Goal: Feedback & Contribution: Contribute content

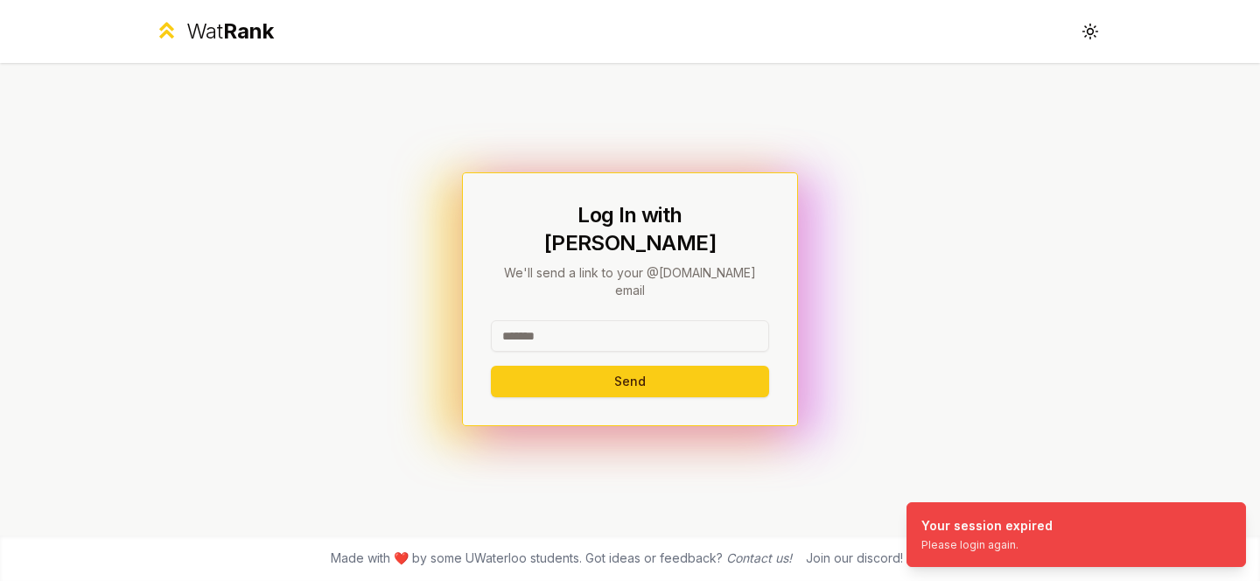
click at [625, 320] on input at bounding box center [630, 335] width 278 height 31
click at [491, 366] on button "Send" at bounding box center [630, 381] width 278 height 31
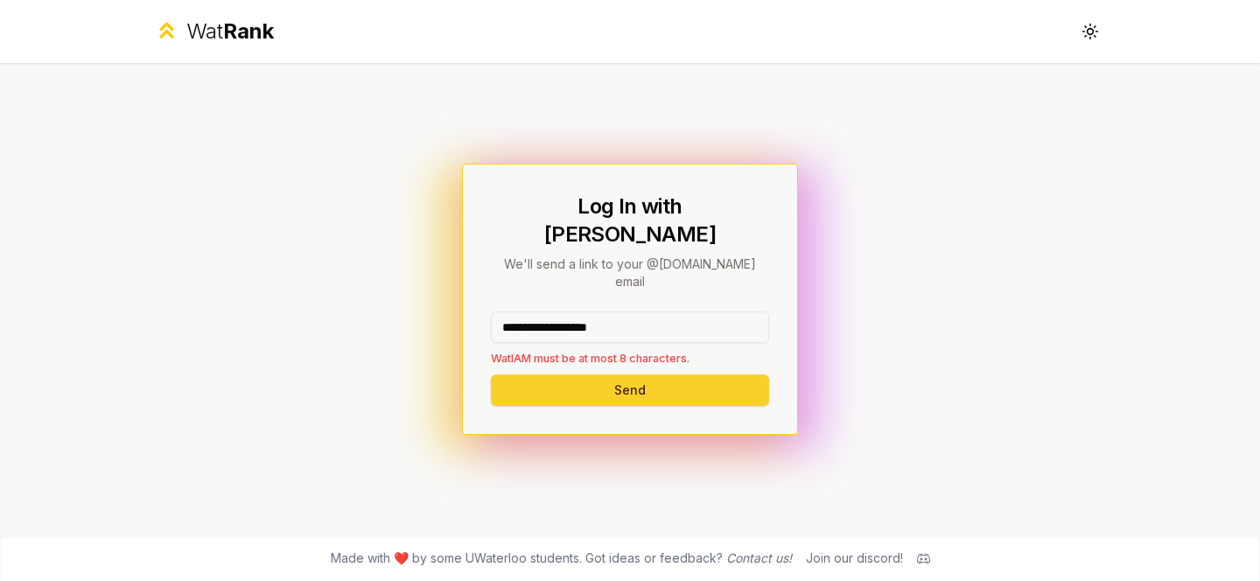
click at [642, 374] on button "Send" at bounding box center [630, 389] width 278 height 31
click at [649, 311] on input "**********" at bounding box center [630, 326] width 278 height 31
drag, startPoint x: 545, startPoint y: 305, endPoint x: 698, endPoint y: 305, distance: 153.1
click at [698, 311] on input "**********" at bounding box center [630, 326] width 278 height 31
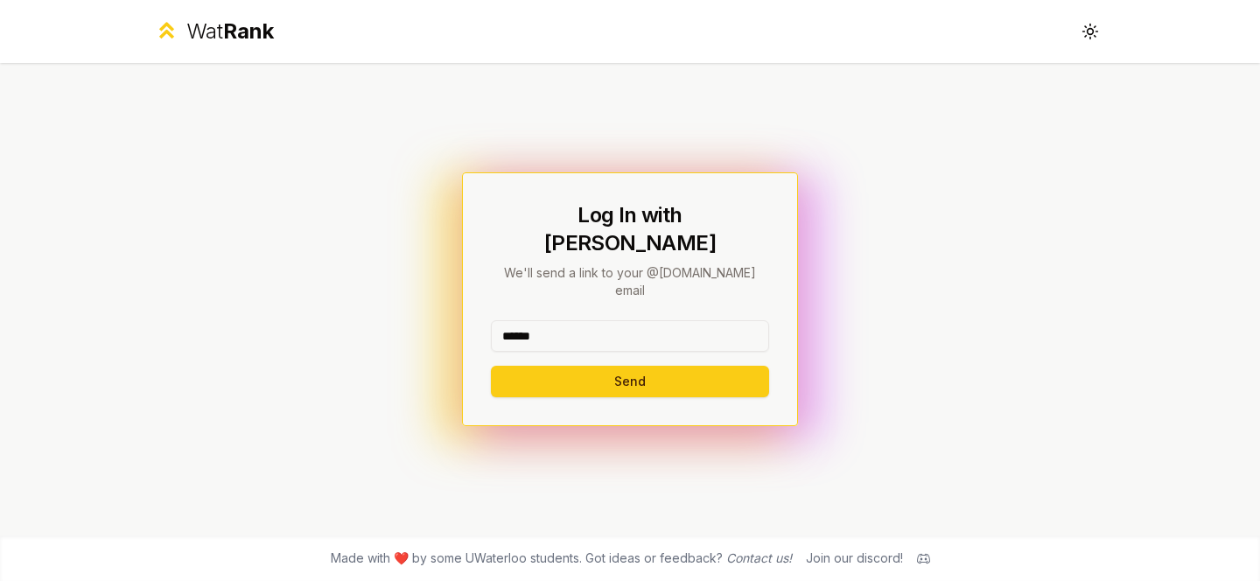
type input "******"
click at [491, 366] on button "Send" at bounding box center [630, 381] width 278 height 31
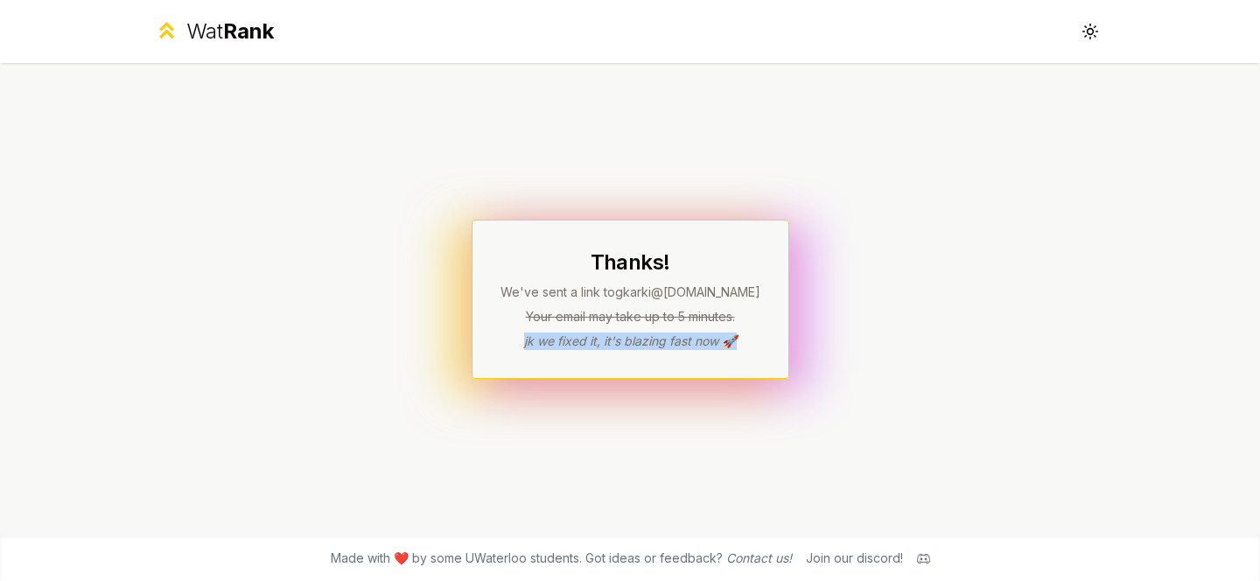
drag, startPoint x: 522, startPoint y: 339, endPoint x: 762, endPoint y: 339, distance: 239.7
click at [763, 339] on div "Thanks! We've sent a link to gkarki @[DOMAIN_NAME] Your email may take up to 5 …" at bounding box center [631, 299] width 318 height 159
click at [686, 303] on div "Thanks! We've sent a link to gkarki @[DOMAIN_NAME] Your email may take up to 5 …" at bounding box center [630, 298] width 260 height 101
click at [873, 557] on div "Join our discord!" at bounding box center [854, 557] width 97 height 17
click at [921, 557] on icon at bounding box center [923, 558] width 13 height 13
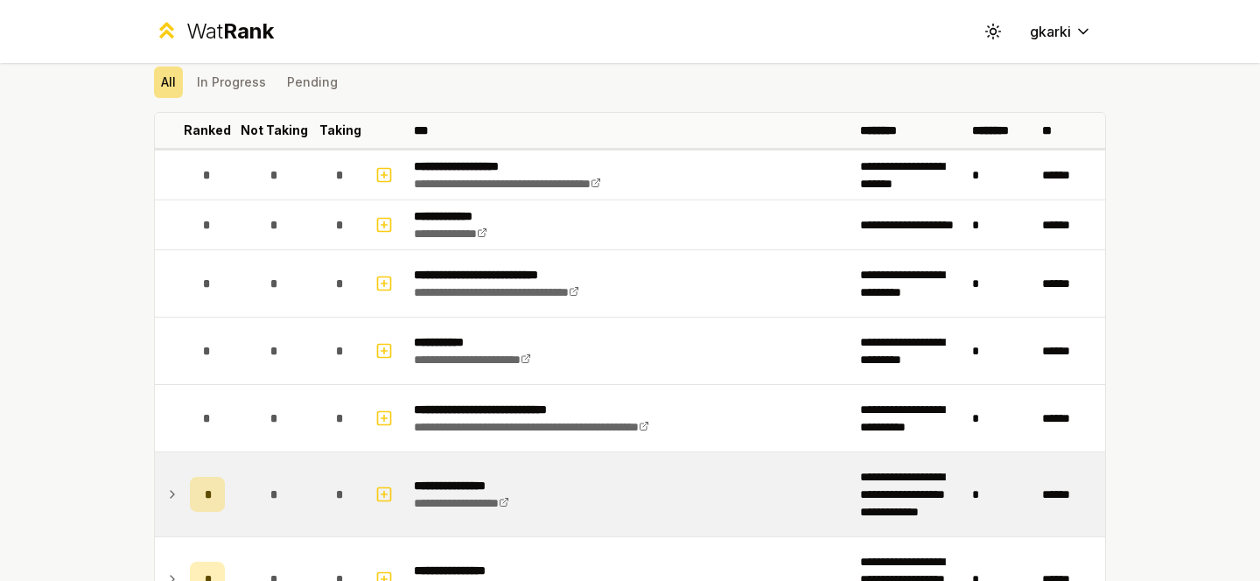
scroll to position [269, 0]
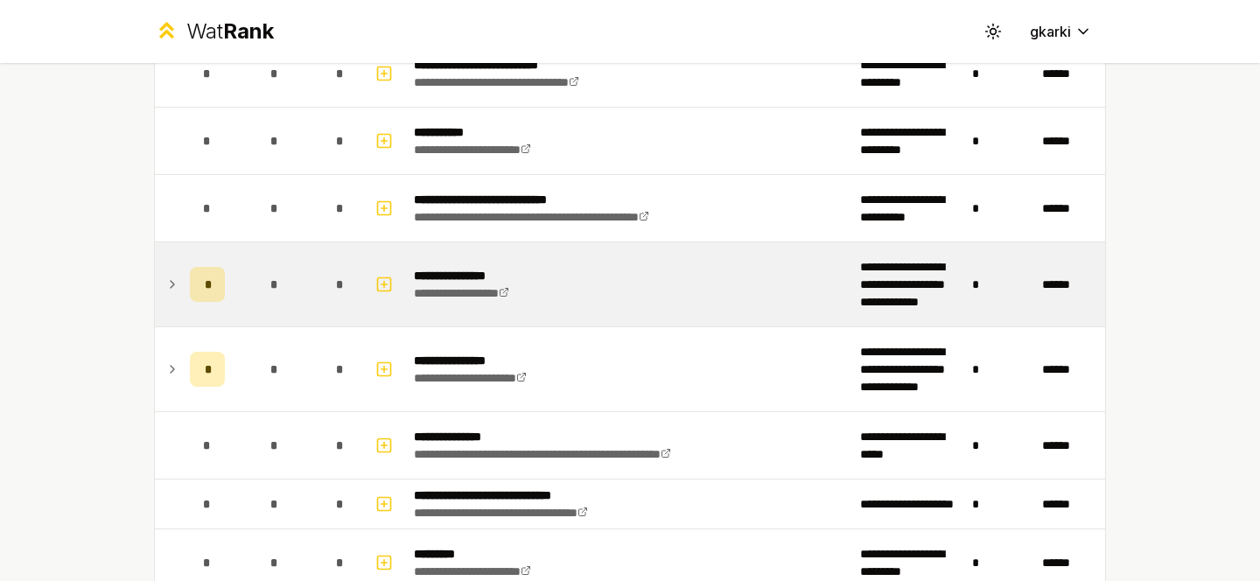
click at [199, 279] on div "*" at bounding box center [207, 284] width 35 height 35
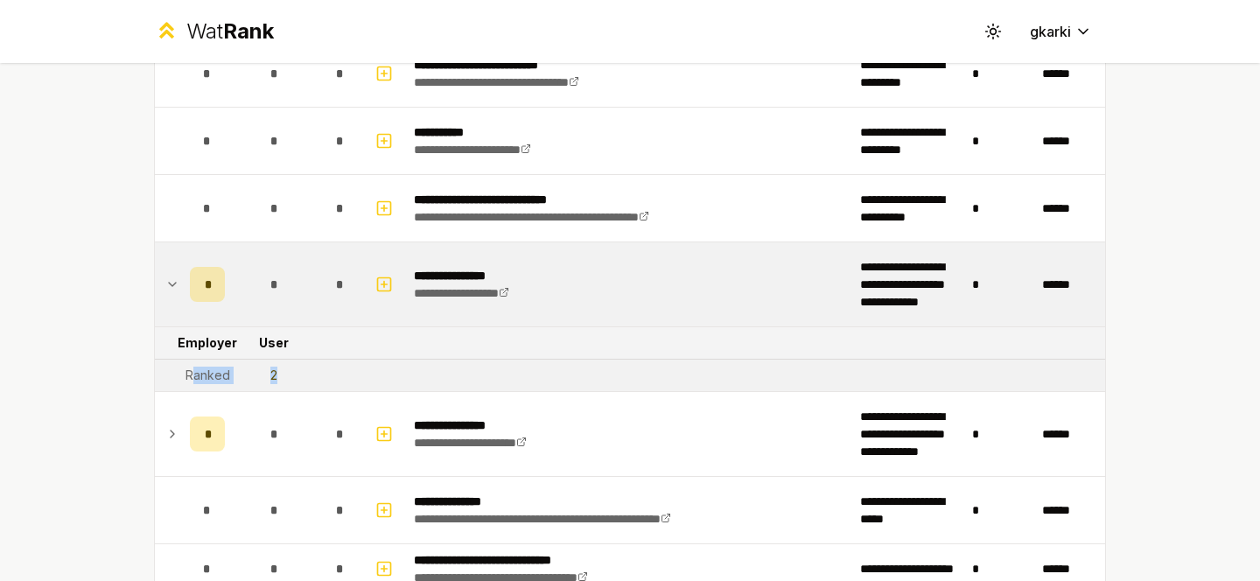
drag, startPoint x: 192, startPoint y: 376, endPoint x: 311, endPoint y: 376, distance: 119.9
click at [311, 376] on tr "Ranked 2" at bounding box center [630, 376] width 950 height 32
click at [311, 376] on td "2" at bounding box center [274, 375] width 84 height 31
click at [277, 376] on td "2" at bounding box center [274, 375] width 84 height 31
click at [172, 283] on icon at bounding box center [172, 284] width 14 height 21
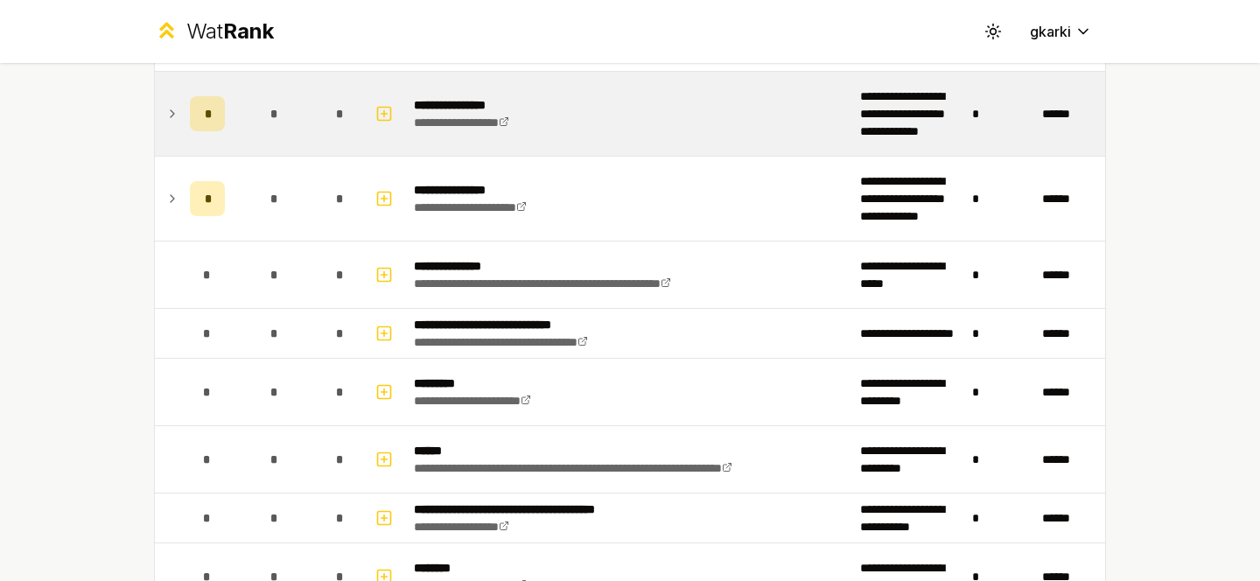
scroll to position [441, 0]
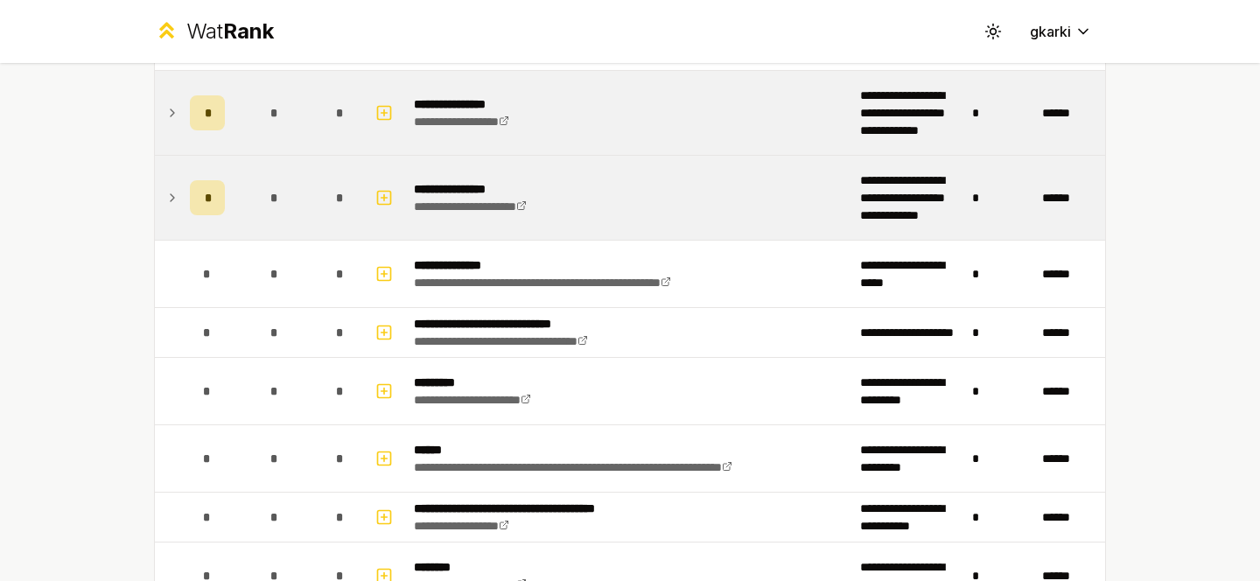
click at [273, 192] on span "*" at bounding box center [273, 197] width 8 height 17
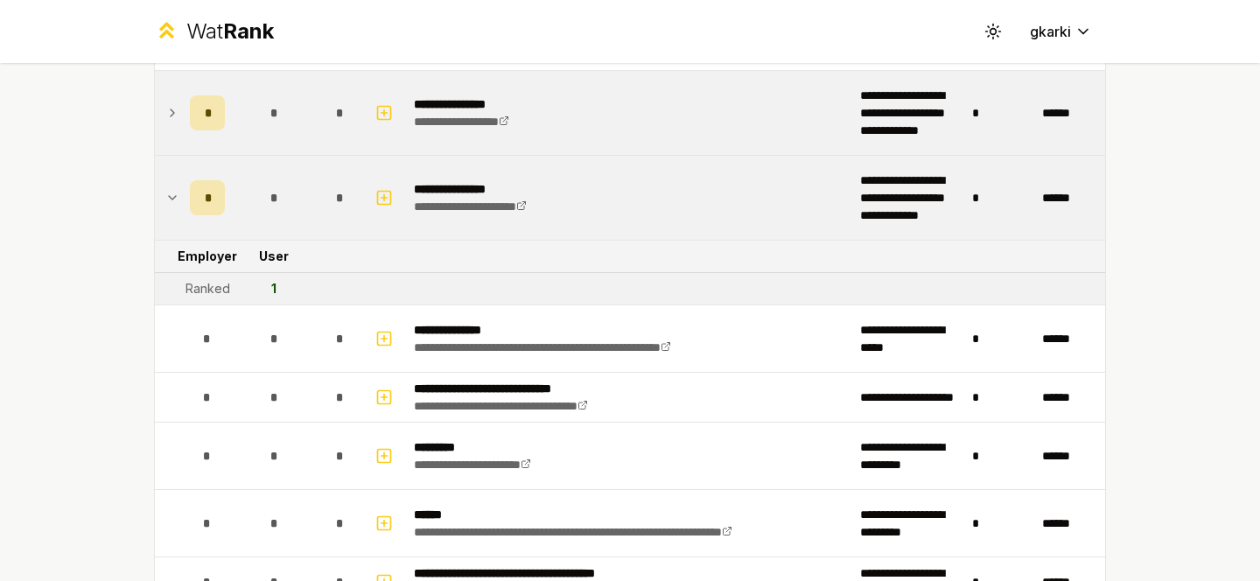
click at [273, 192] on span "*" at bounding box center [273, 197] width 8 height 17
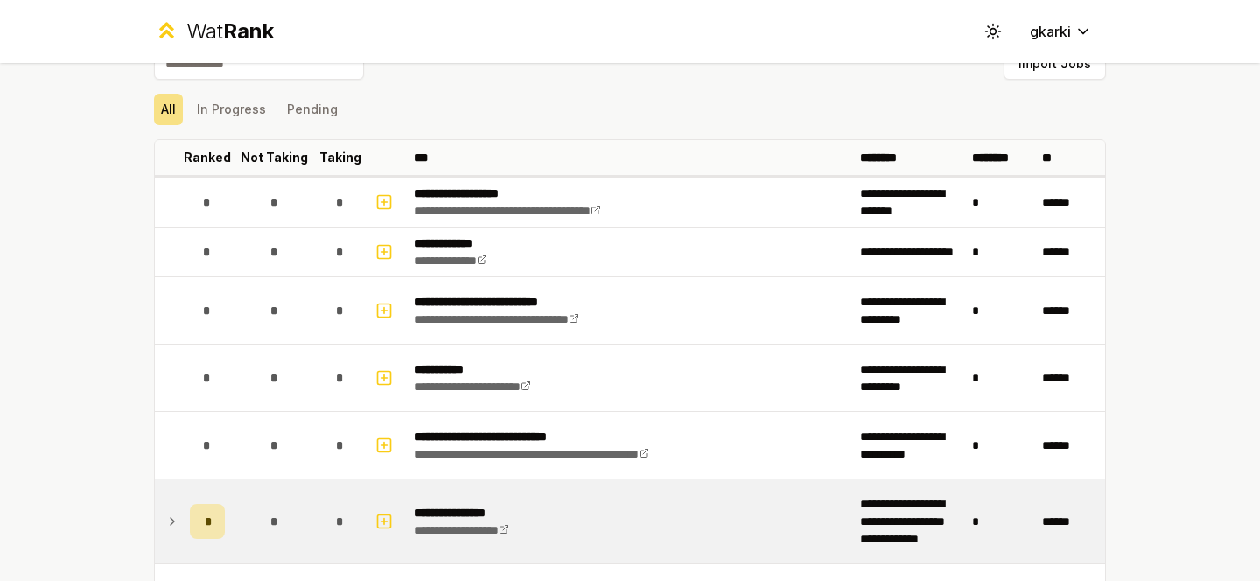
scroll to position [0, 0]
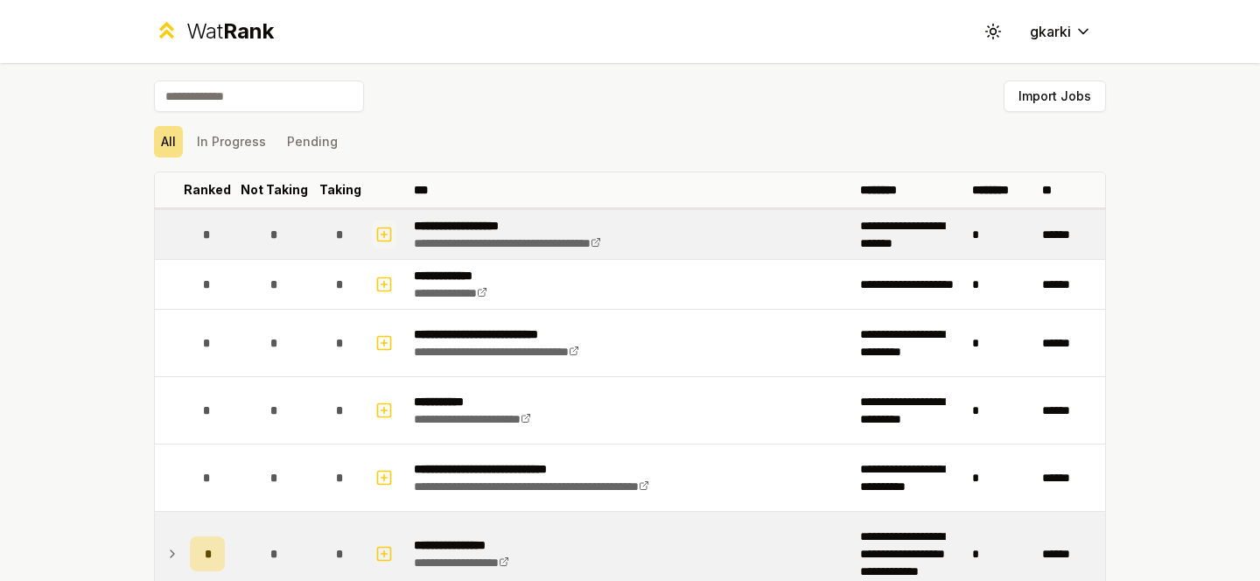
click at [388, 234] on icon "button" at bounding box center [383, 234] width 17 height 21
select select
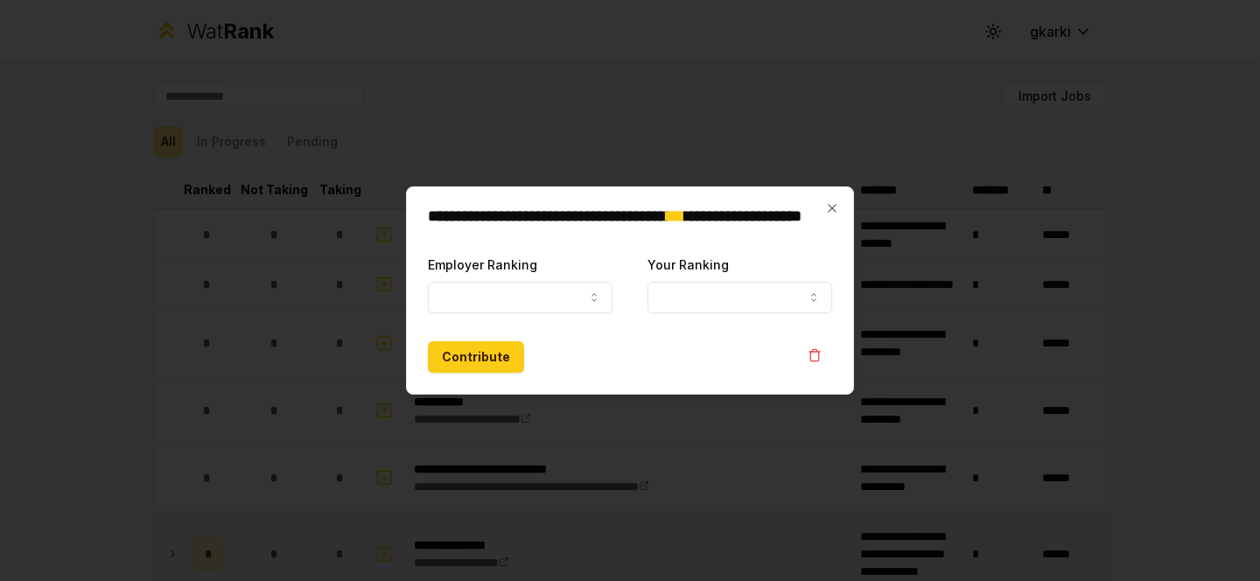
click at [545, 136] on div at bounding box center [630, 290] width 1260 height 581
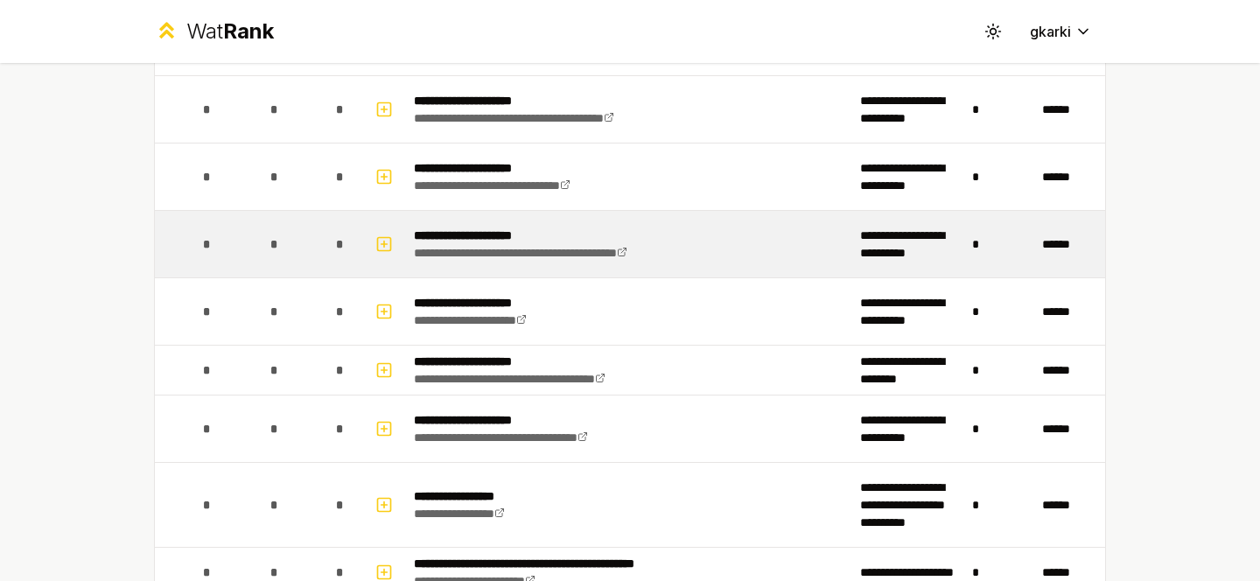
scroll to position [2469, 0]
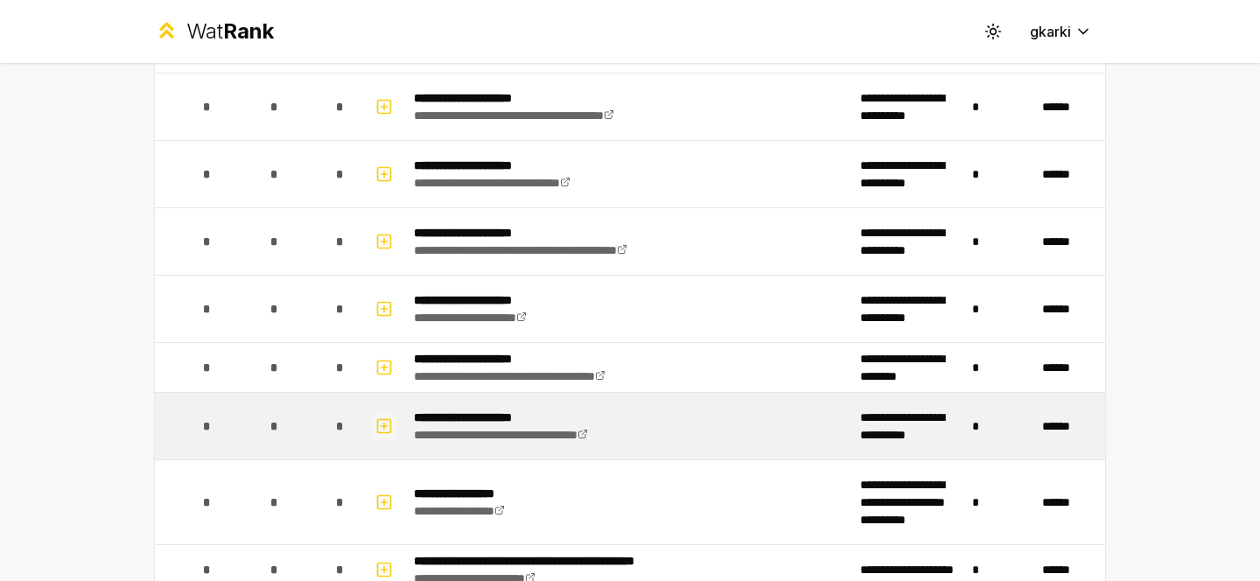
click at [390, 423] on rect "button" at bounding box center [384, 425] width 13 height 13
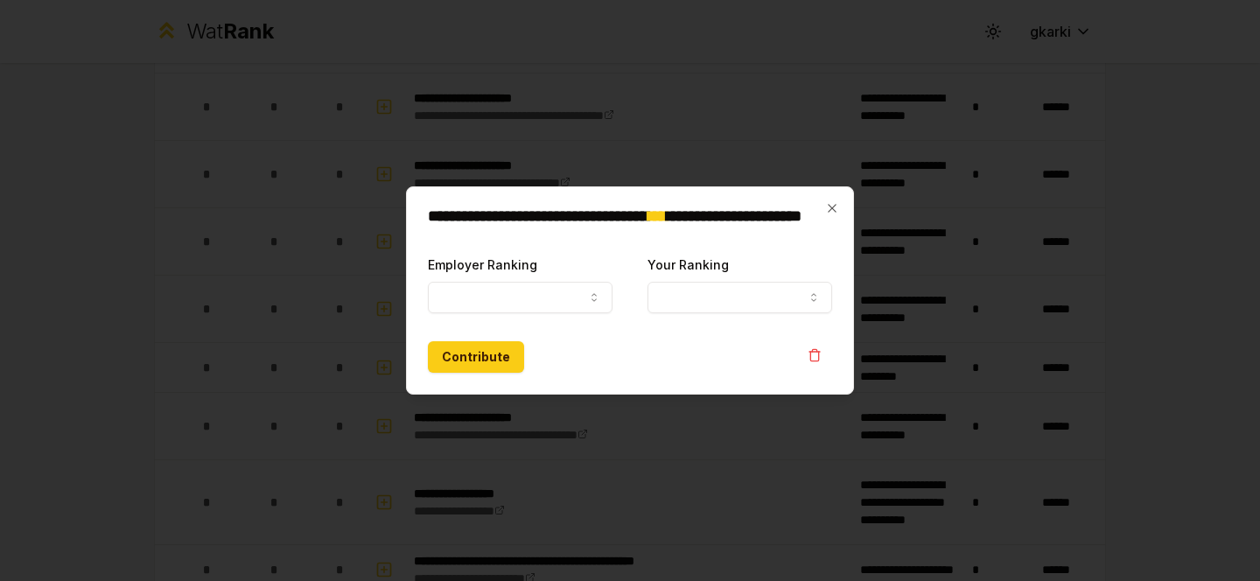
select select
click at [486, 295] on button "Employer Ranking" at bounding box center [520, 297] width 185 height 31
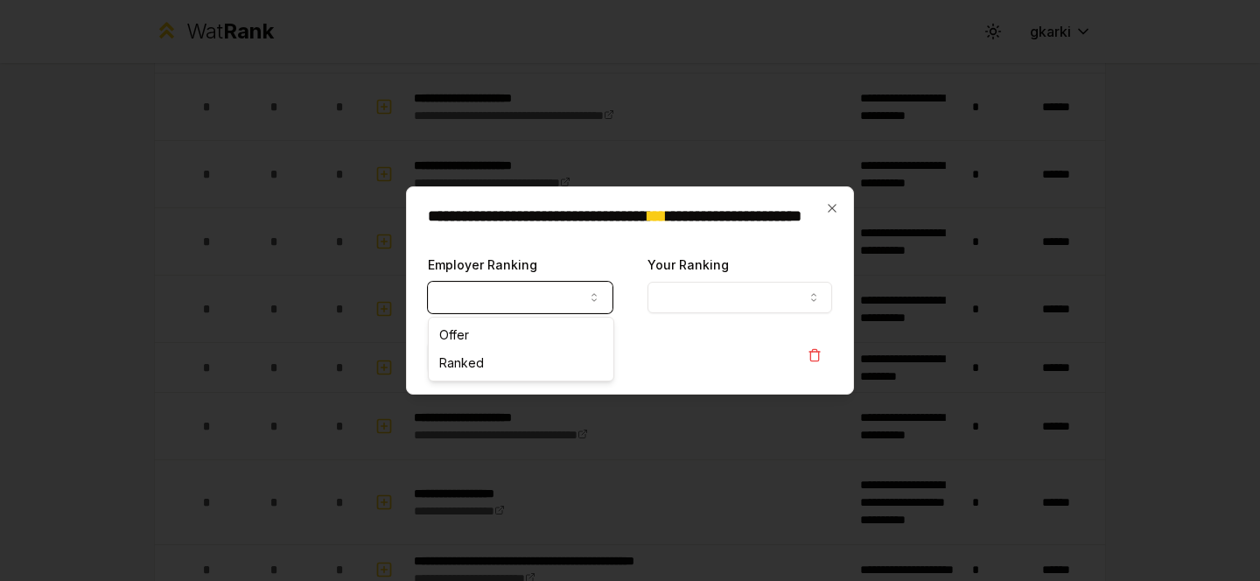
select select "*****"
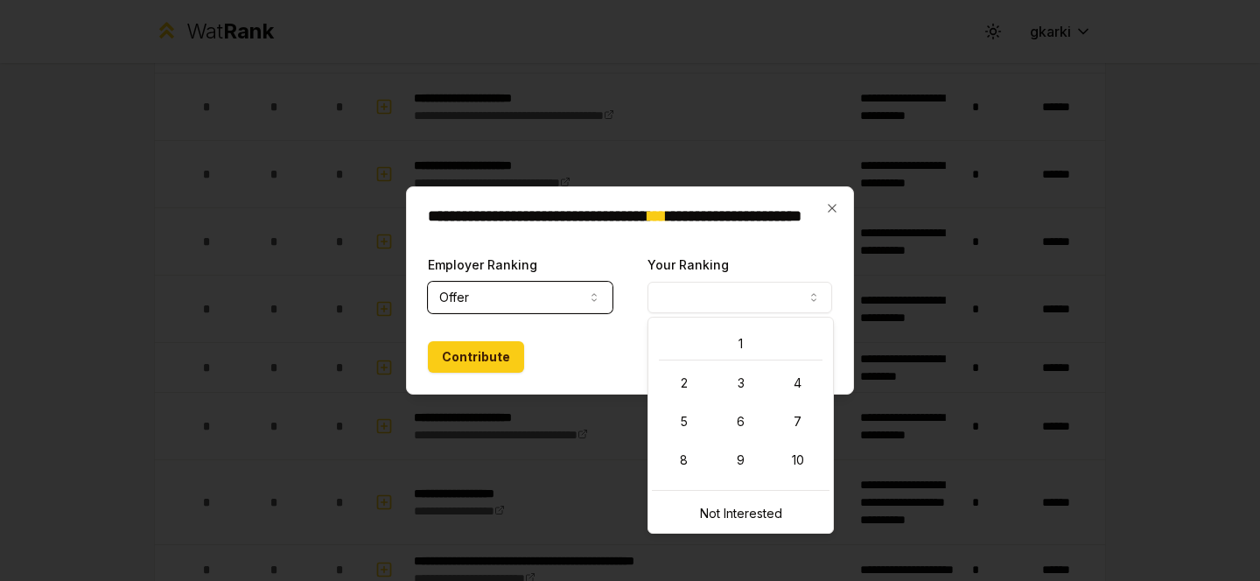
click at [678, 290] on button "Your Ranking" at bounding box center [739, 297] width 185 height 31
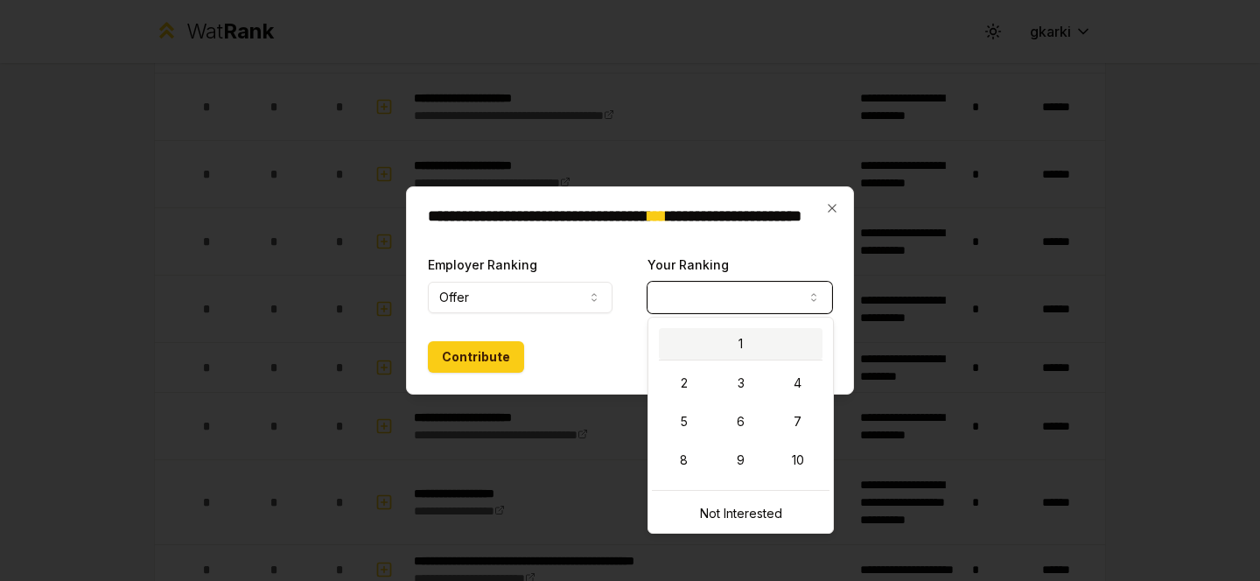
select select "*"
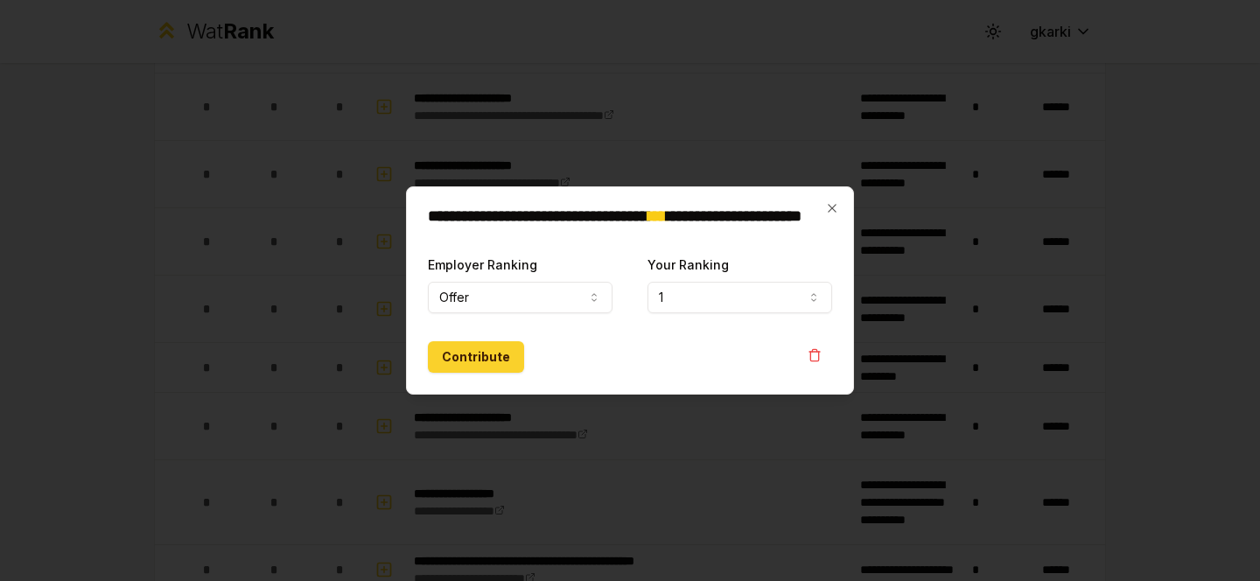
click at [472, 367] on button "Contribute" at bounding box center [476, 356] width 96 height 31
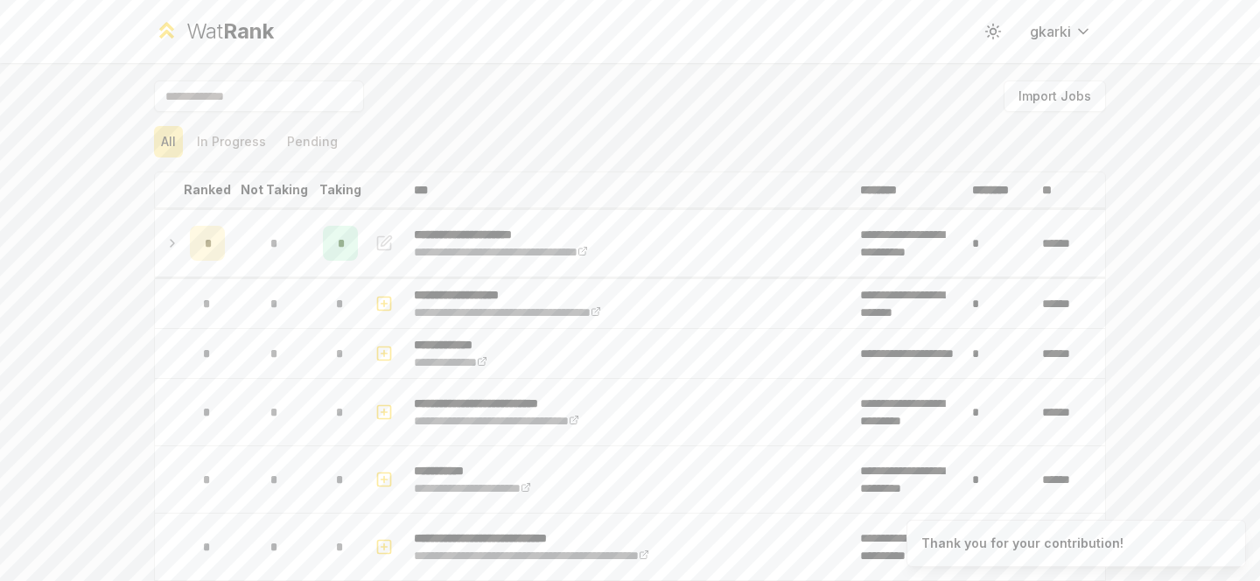
click at [467, 129] on div "All In Progress Pending" at bounding box center [630, 141] width 952 height 31
